Goal: Transaction & Acquisition: Purchase product/service

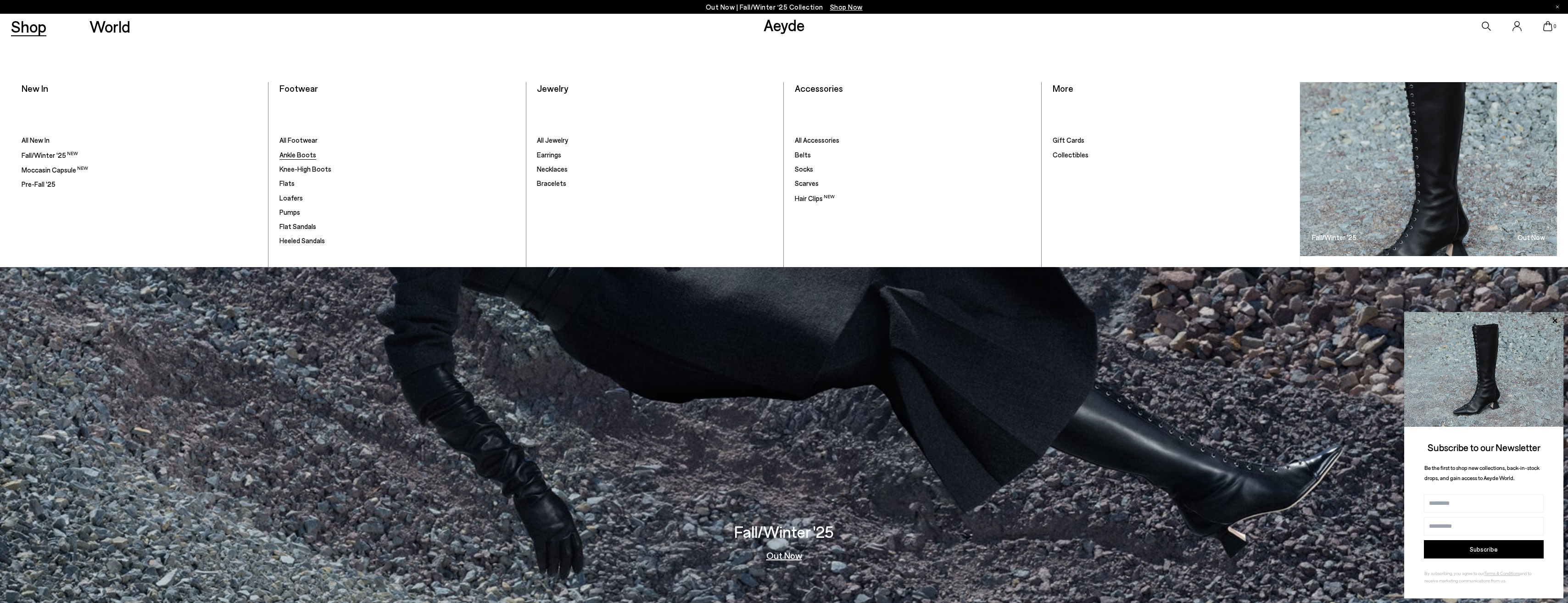
click at [307, 152] on span "Ankle Boots" at bounding box center [298, 155] width 37 height 9
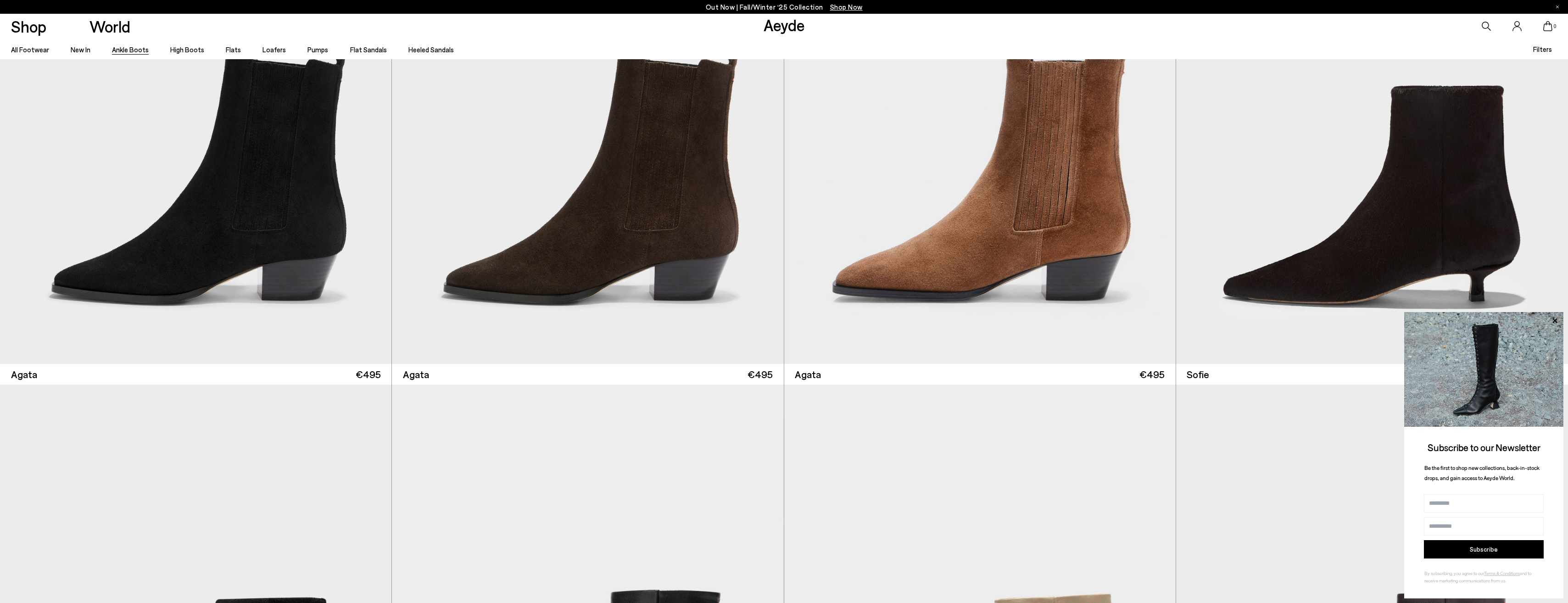
scroll to position [1312, 0]
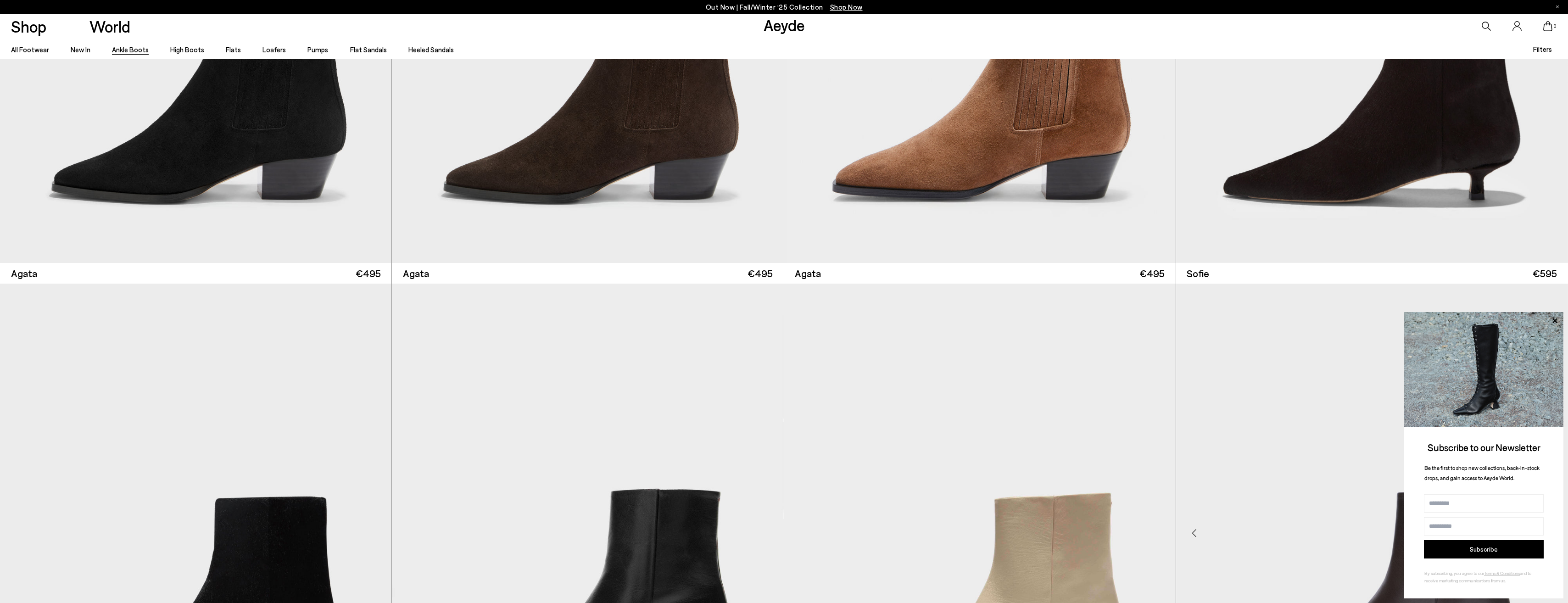
click at [1367, 321] on img "1 / 6" at bounding box center [1372, 529] width 392 height 491
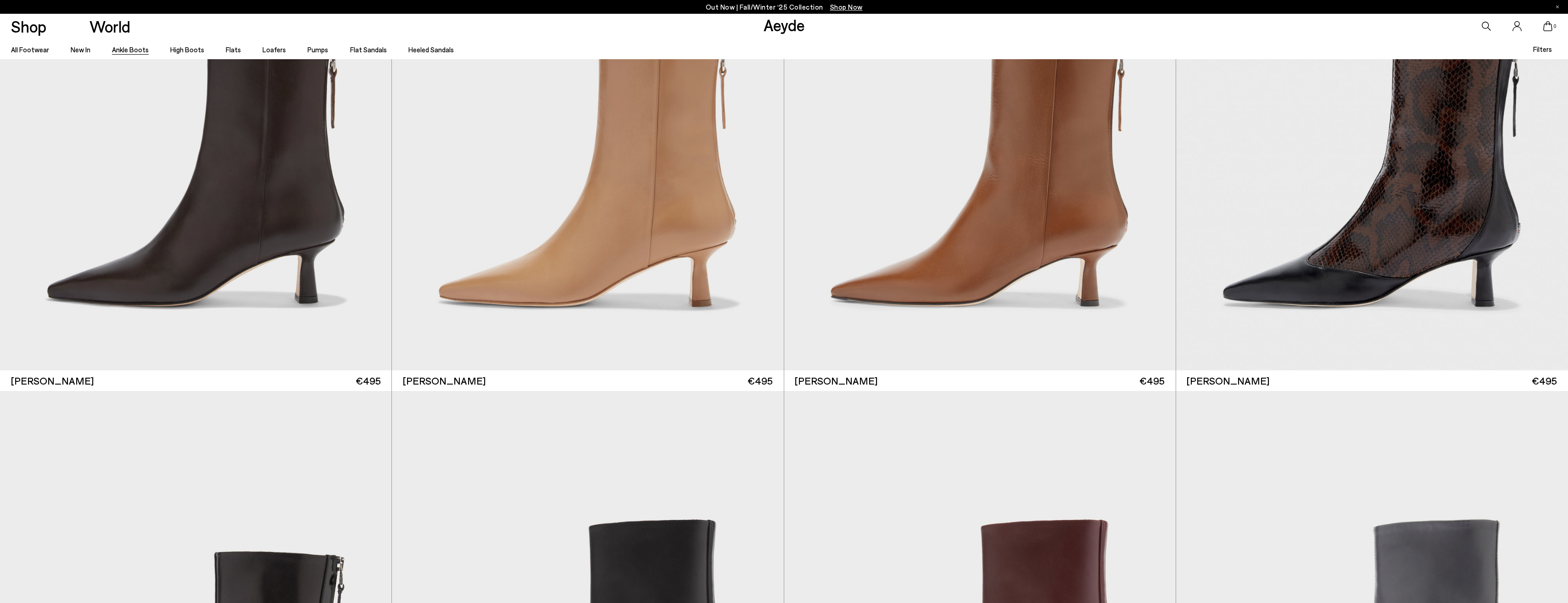
scroll to position [4881, 0]
